Goal: Transaction & Acquisition: Subscribe to service/newsletter

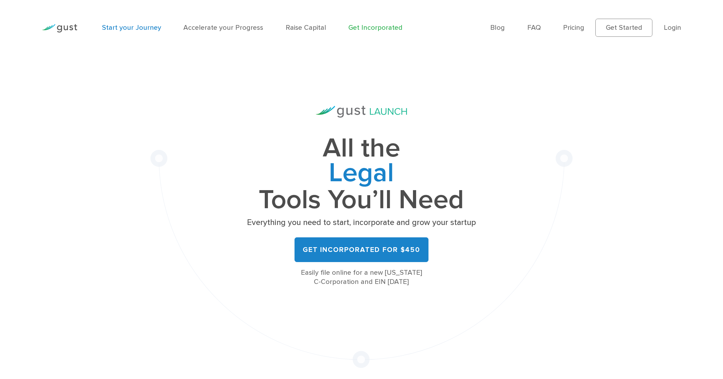
click at [120, 29] on link "Start your Journey" at bounding box center [131, 27] width 59 height 8
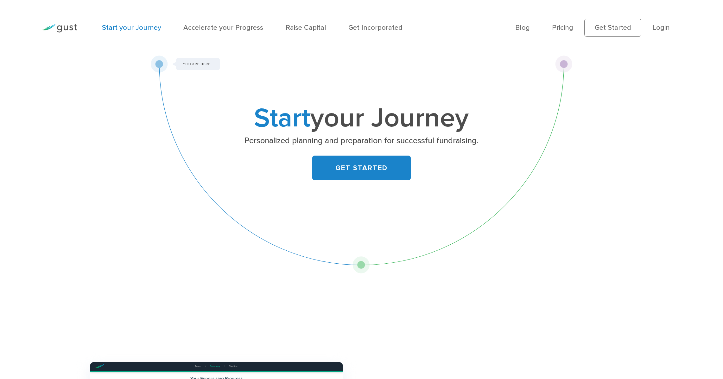
click at [363, 266] on div "Start your Journey Personalized planning and preparation for successful fundrai…" at bounding box center [361, 164] width 422 height 218
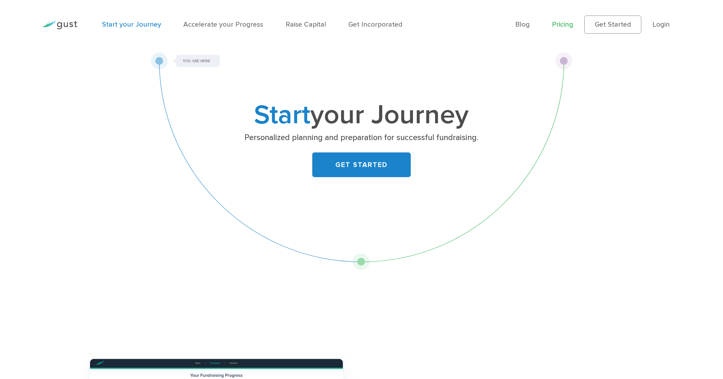
click at [565, 31] on ul "Blog FAQ Pricing Get Started Login Login" at bounding box center [598, 25] width 166 height 18
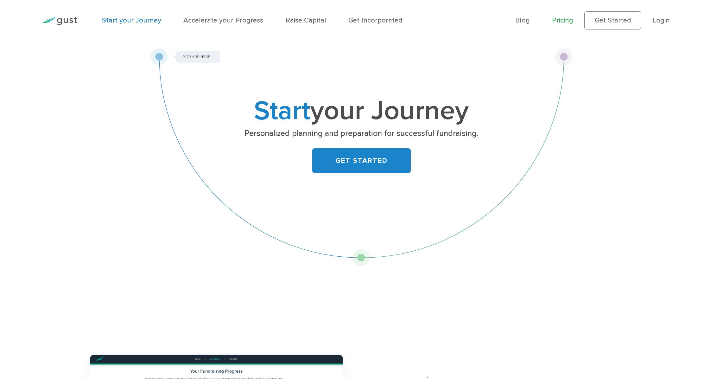
scroll to position [8, 0]
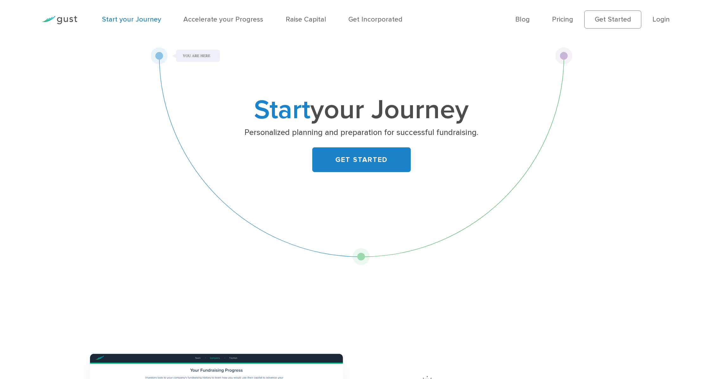
click at [561, 23] on li "Pricing" at bounding box center [562, 19] width 21 height 10
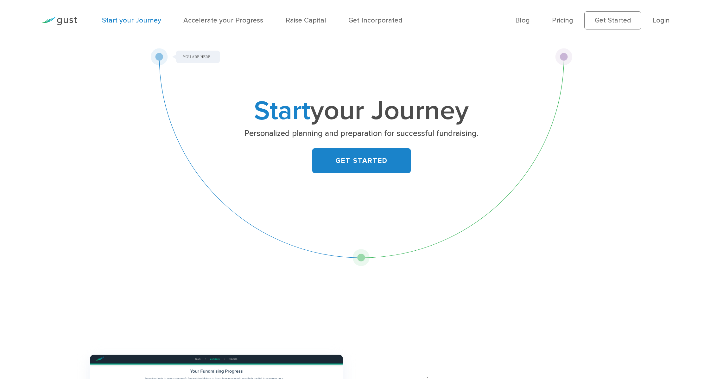
scroll to position [9, 0]
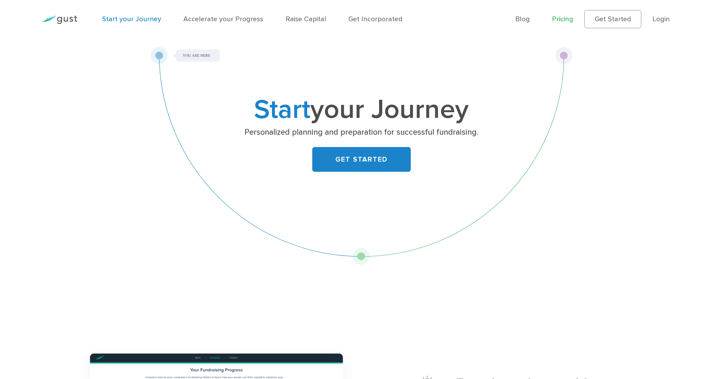
click at [571, 18] on link "Pricing" at bounding box center [562, 19] width 21 height 8
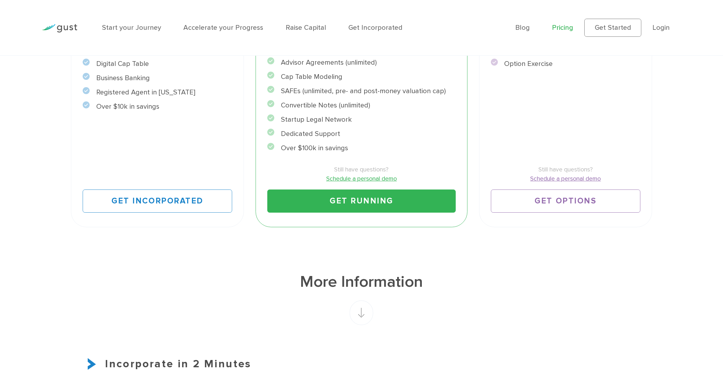
scroll to position [276, 0]
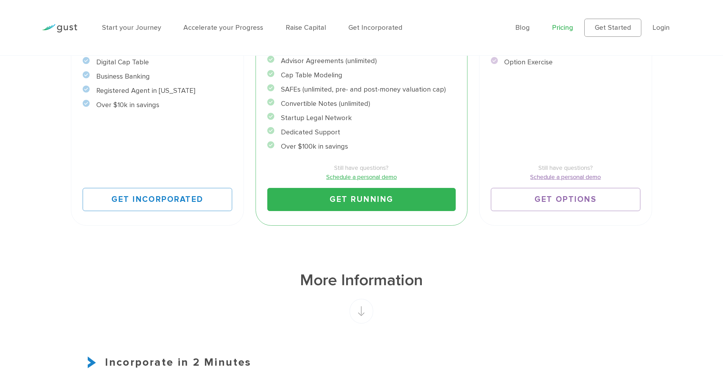
click at [349, 200] on link "Get Running" at bounding box center [361, 199] width 188 height 23
